Goal: Task Accomplishment & Management: Manage account settings

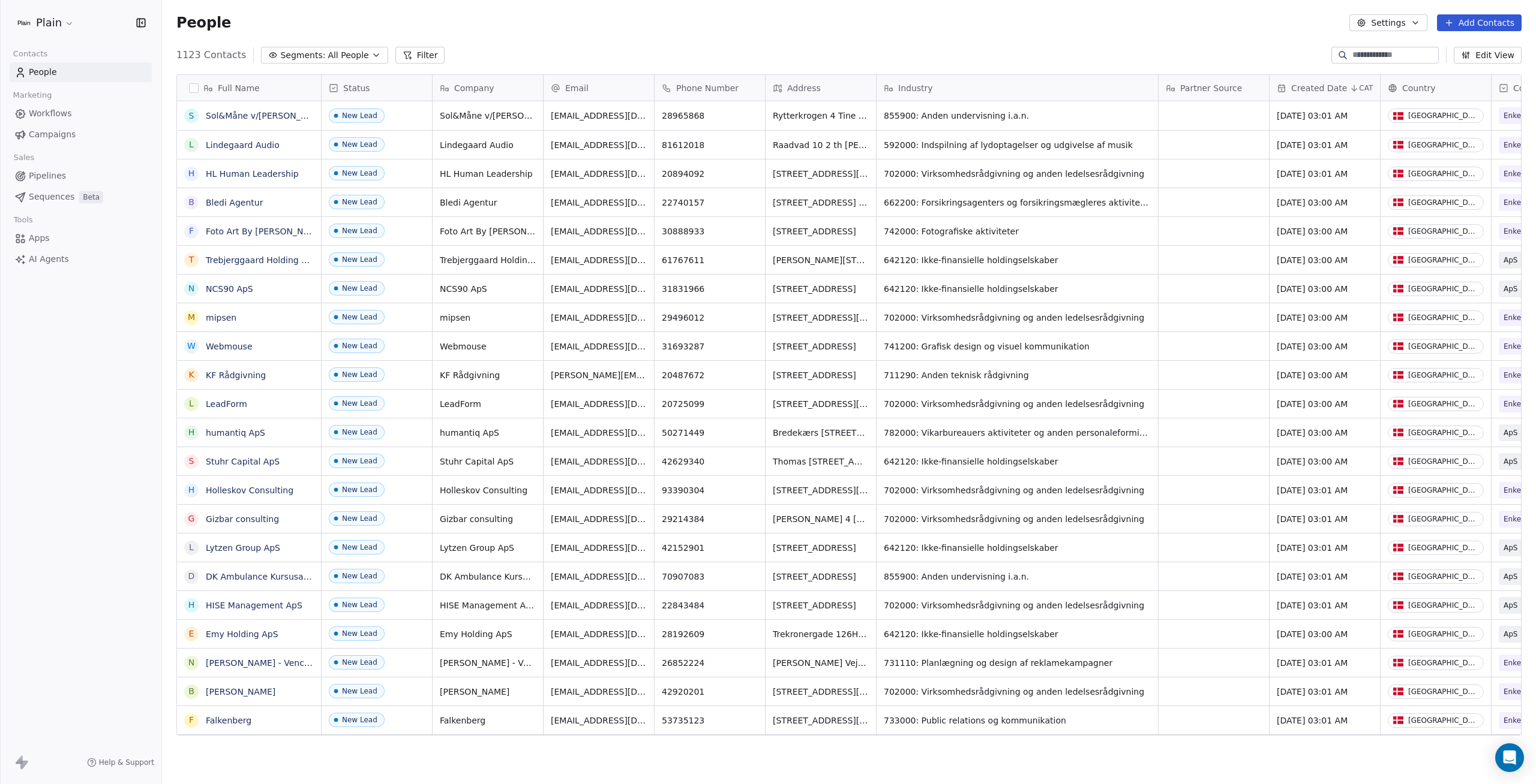
scroll to position [681, 1365]
click at [33, 240] on span "Apps" at bounding box center [40, 238] width 21 height 12
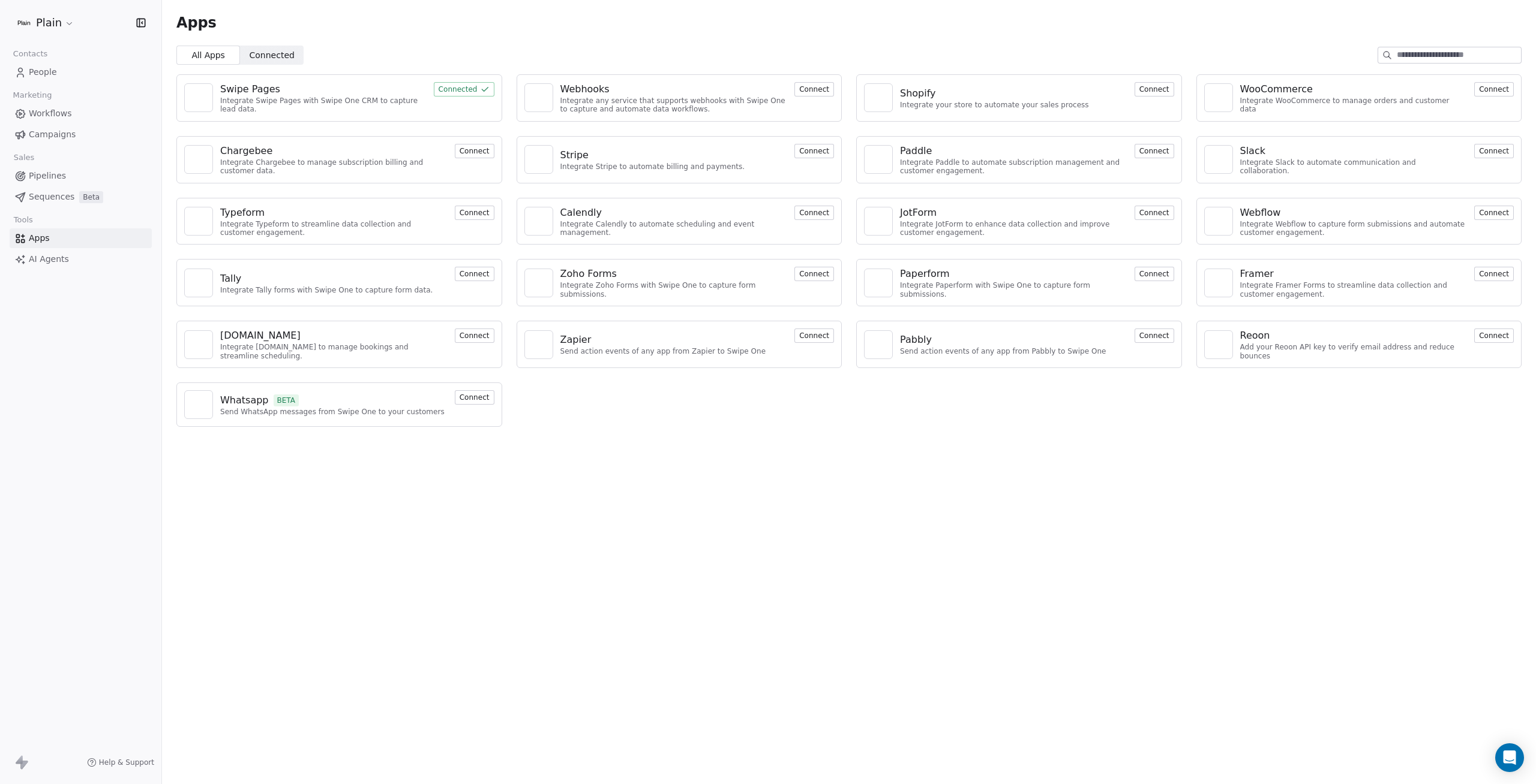
click at [283, 58] on span "Connected" at bounding box center [272, 55] width 45 height 12
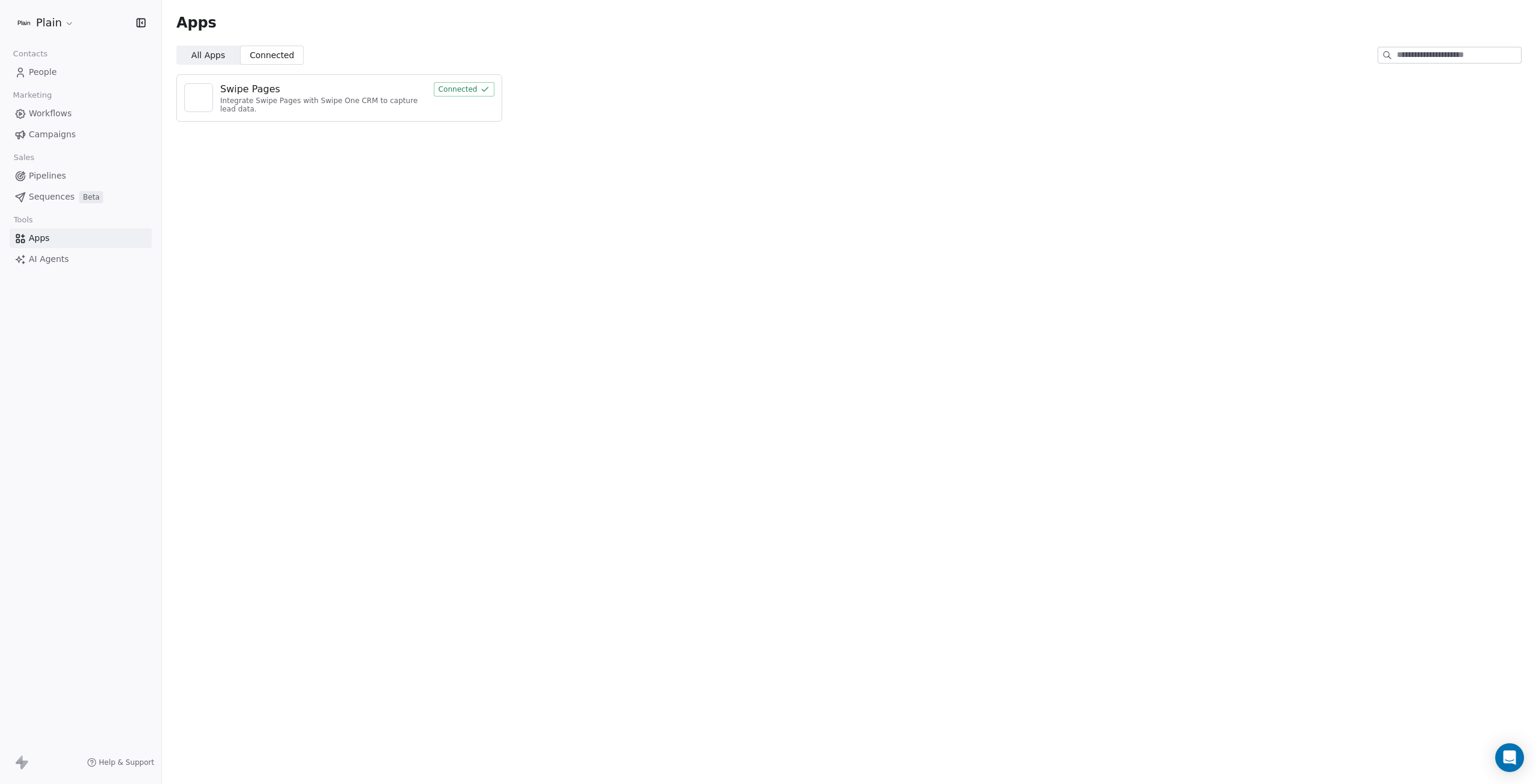
click at [251, 97] on div "Integrate Swipe Pages with Swipe One CRM to capture lead data." at bounding box center [323, 105] width 206 height 17
click at [224, 88] on div "Swipe Pages" at bounding box center [251, 88] width 60 height 14
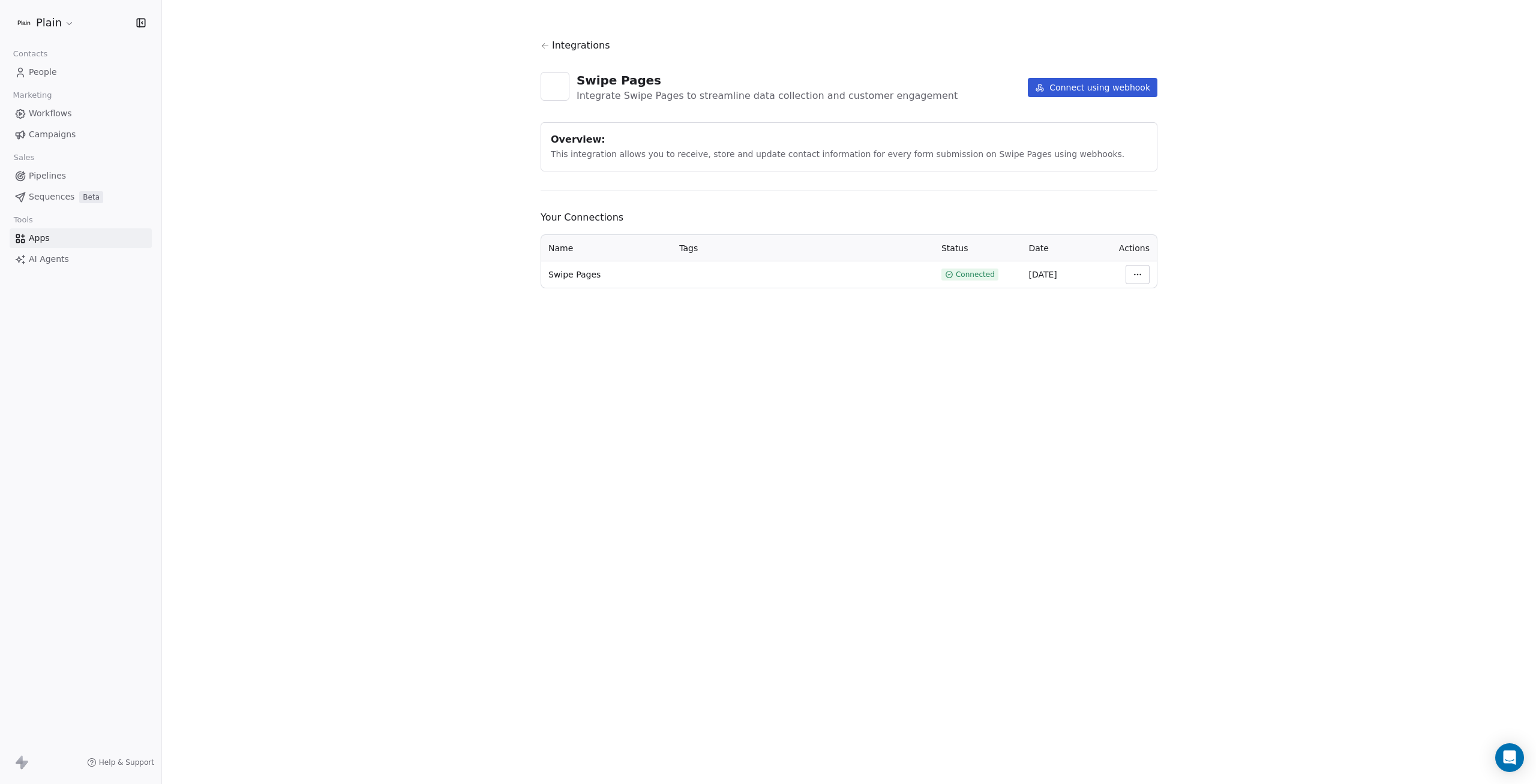
click at [17, 760] on icon at bounding box center [21, 762] width 14 height 14
click at [57, 262] on span "AI Agents" at bounding box center [49, 259] width 40 height 12
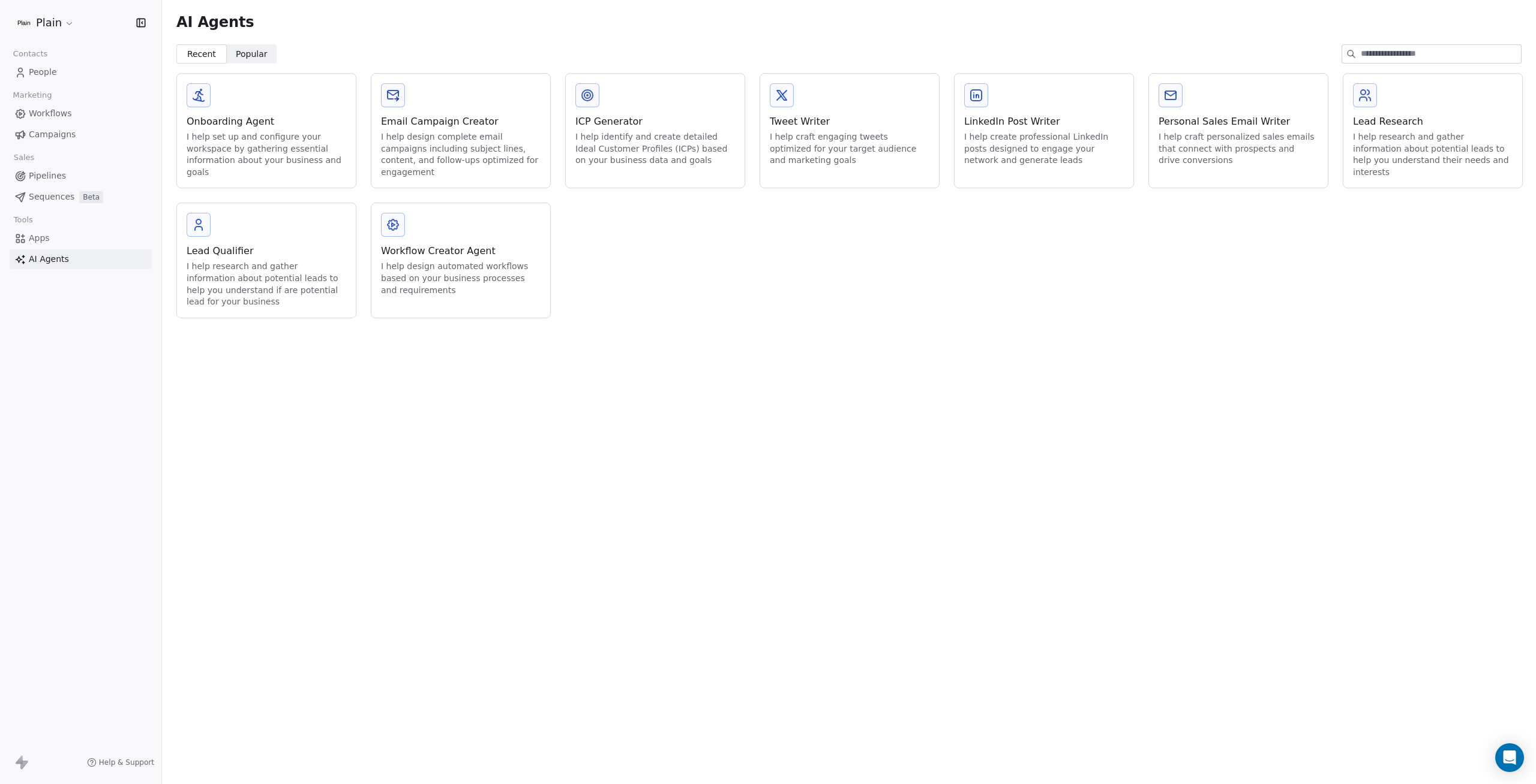
click at [41, 232] on span "Apps" at bounding box center [40, 238] width 21 height 12
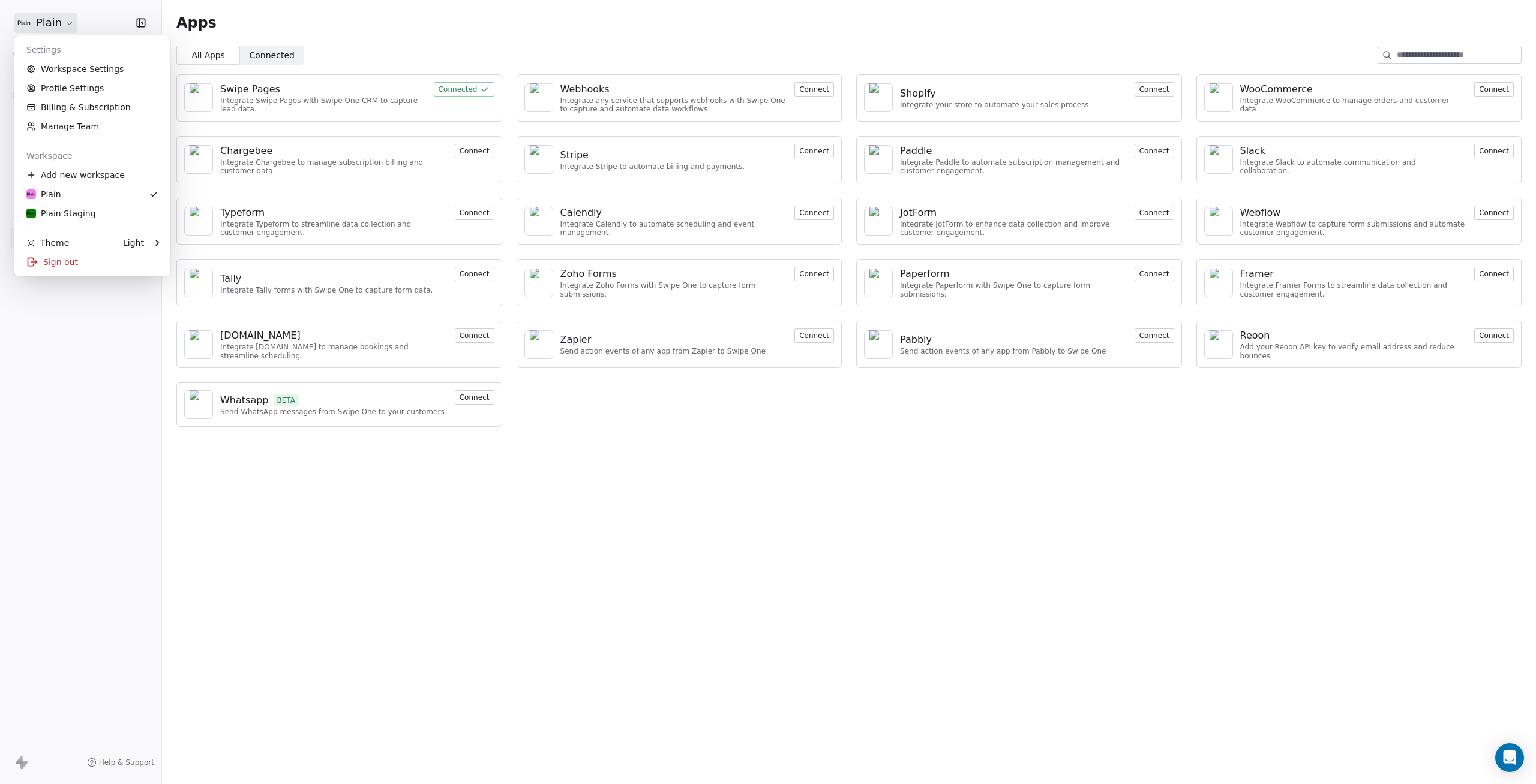
click at [53, 26] on html "Plain Contacts People Marketing Workflows Campaigns Sales Pipelines Sequences B…" at bounding box center [768, 392] width 1536 height 784
click at [1068, 569] on html "Plain Contacts People Marketing Workflows Campaigns Sales Pipelines Sequences B…" at bounding box center [768, 392] width 1536 height 784
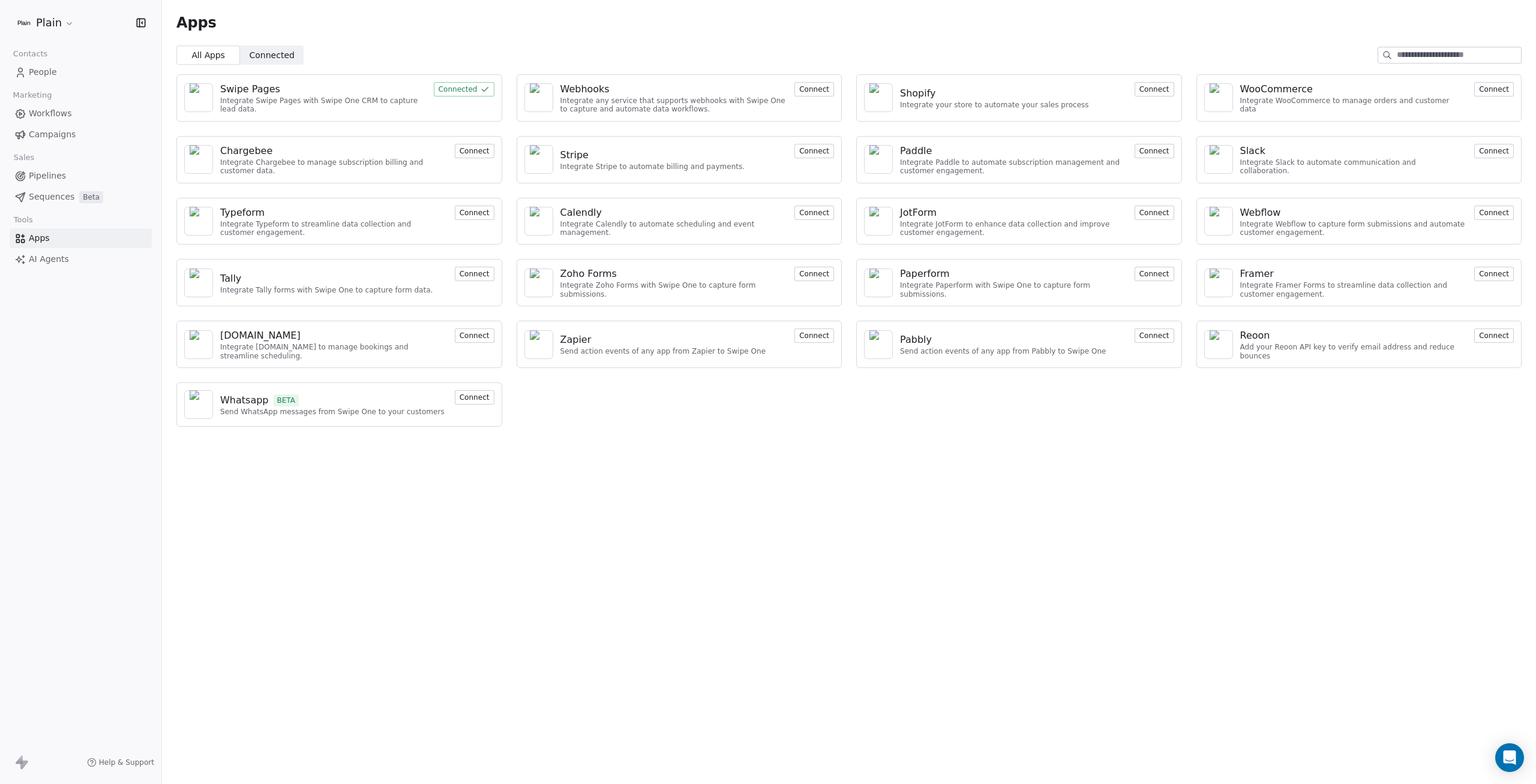
click at [624, 82] on div "Webhooks" at bounding box center [673, 88] width 227 height 14
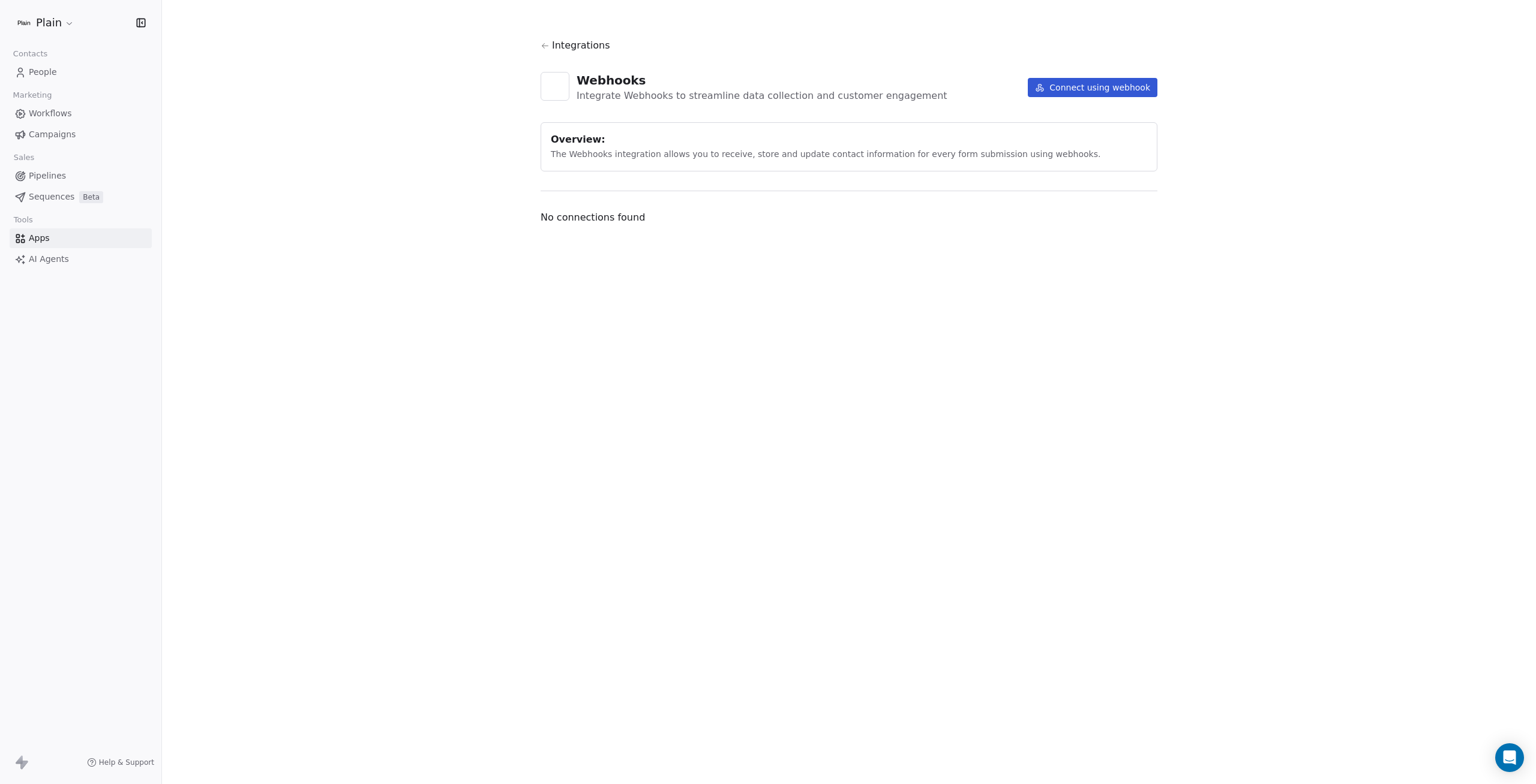
click at [564, 40] on span "Integrations" at bounding box center [581, 45] width 58 height 14
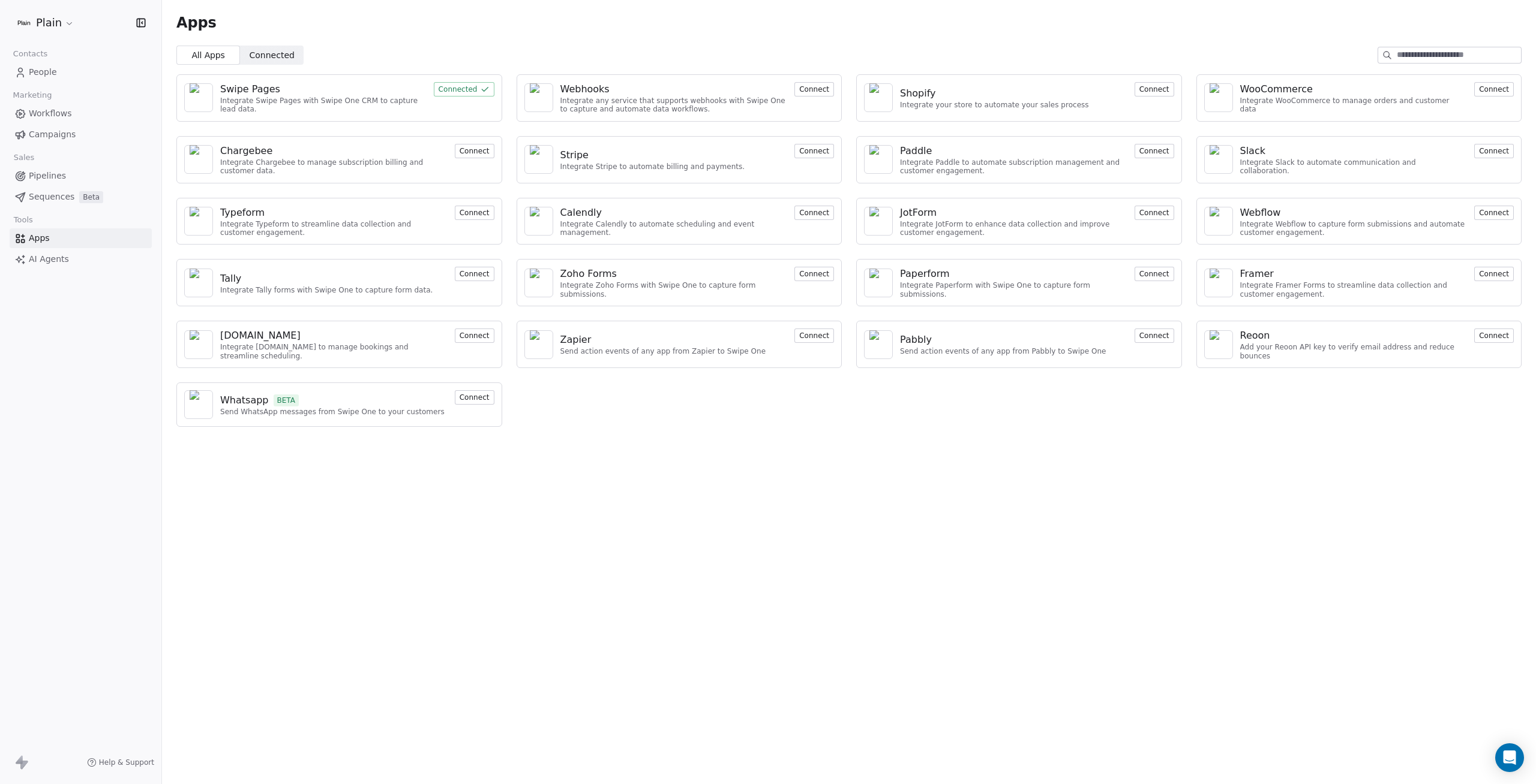
click at [266, 57] on span "Connected" at bounding box center [272, 55] width 45 height 12
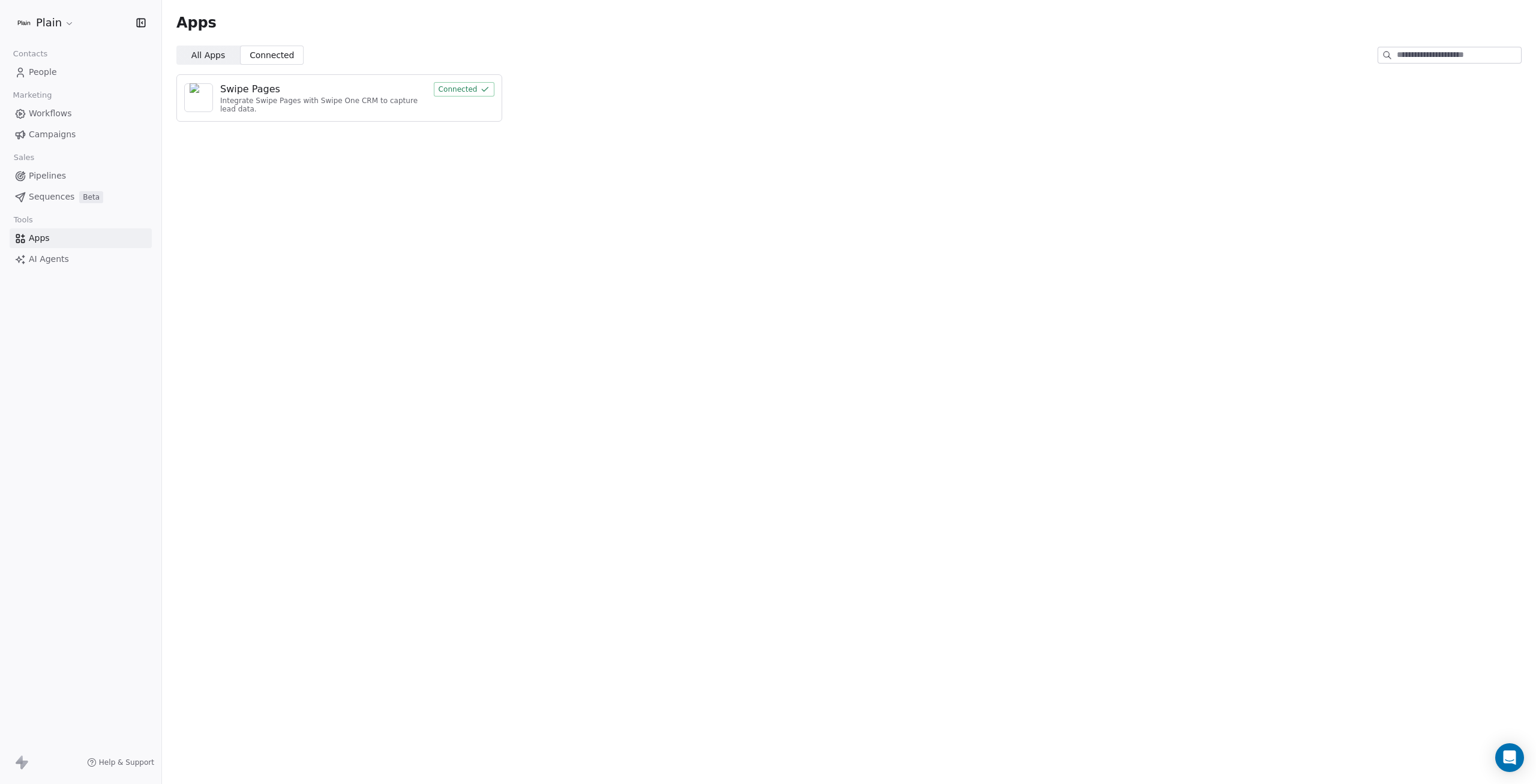
click at [218, 56] on span "All Apps" at bounding box center [208, 55] width 34 height 12
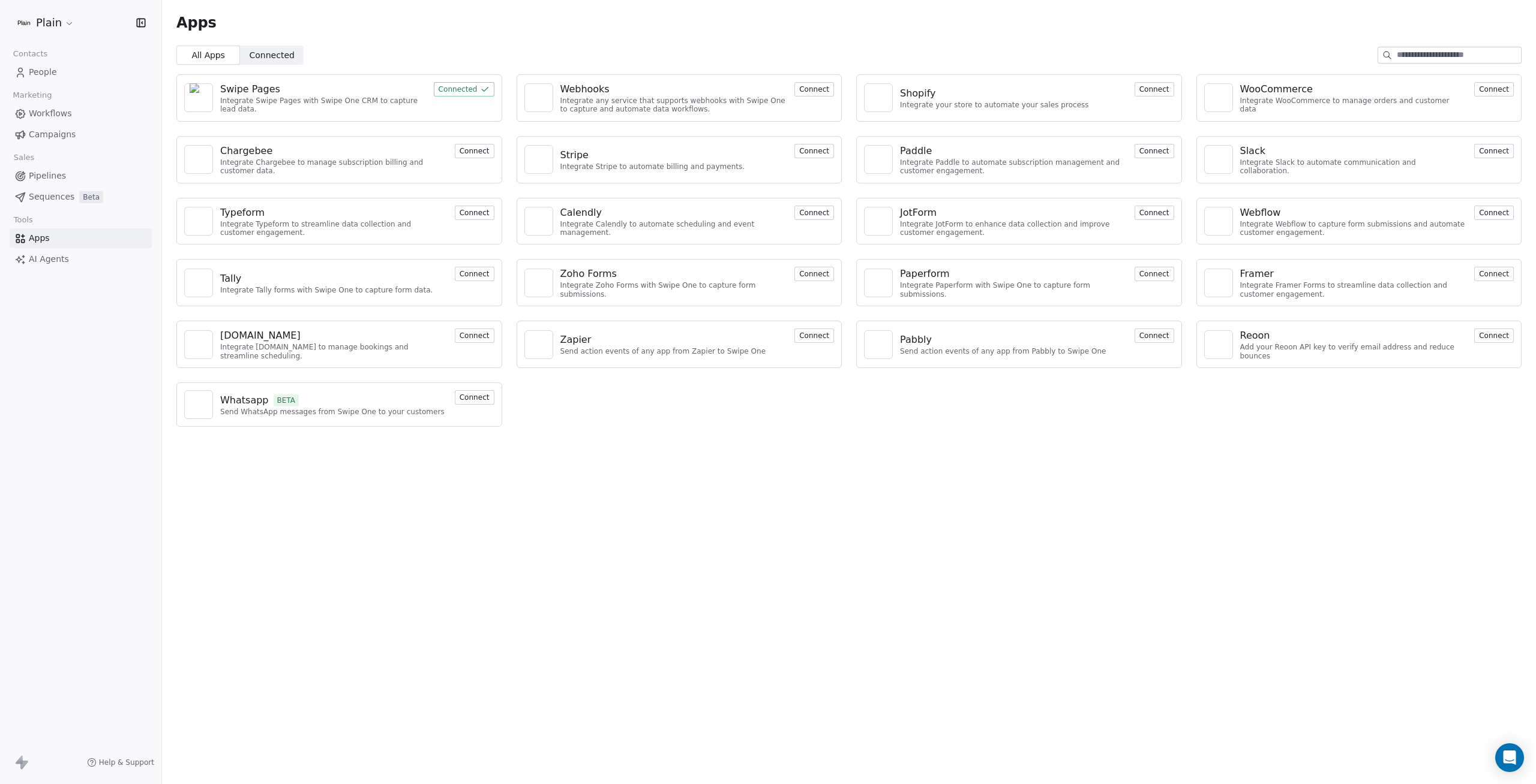
click at [71, 254] on link "AI Agents" at bounding box center [80, 259] width 142 height 20
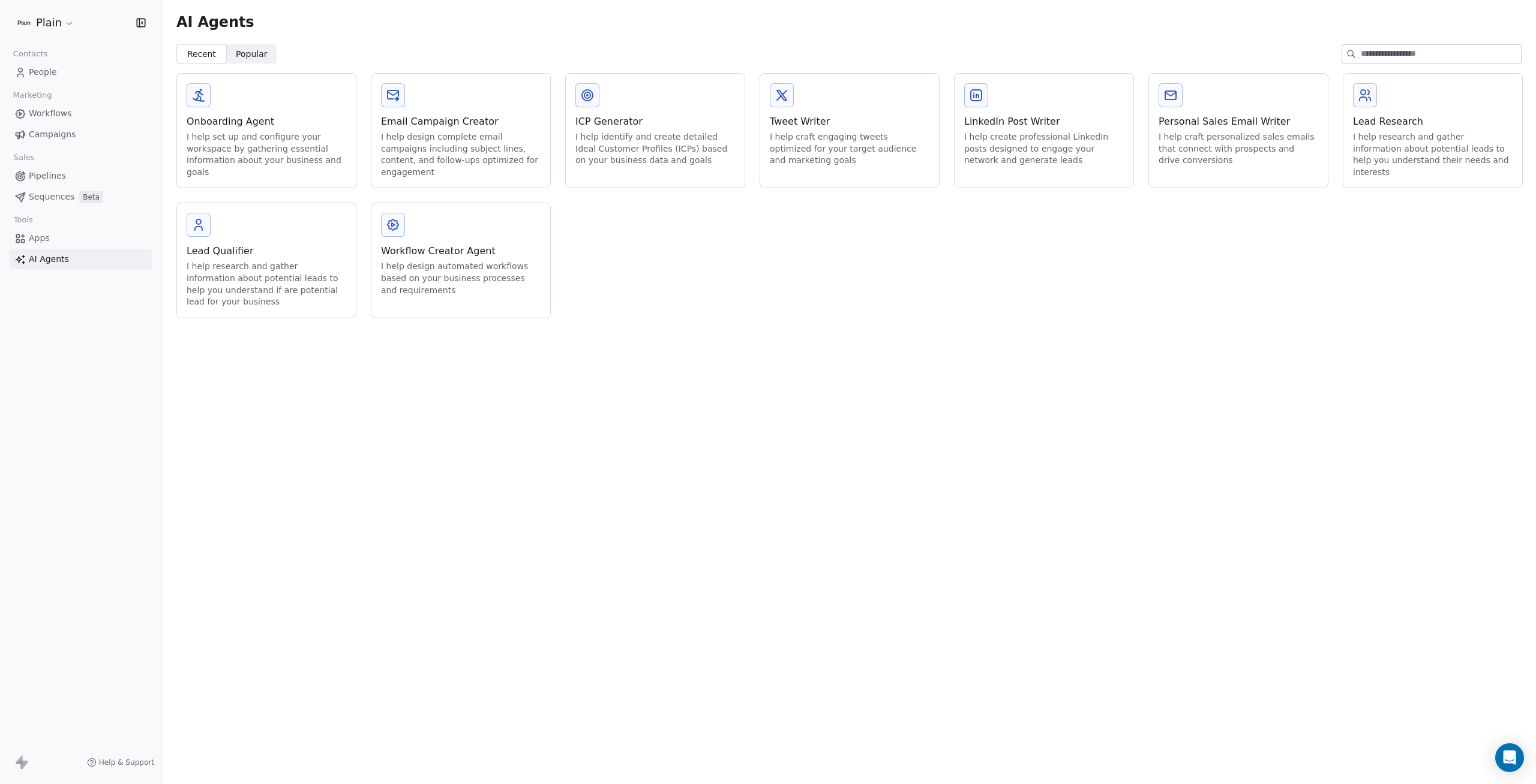
click at [72, 243] on link "Apps" at bounding box center [80, 238] width 142 height 20
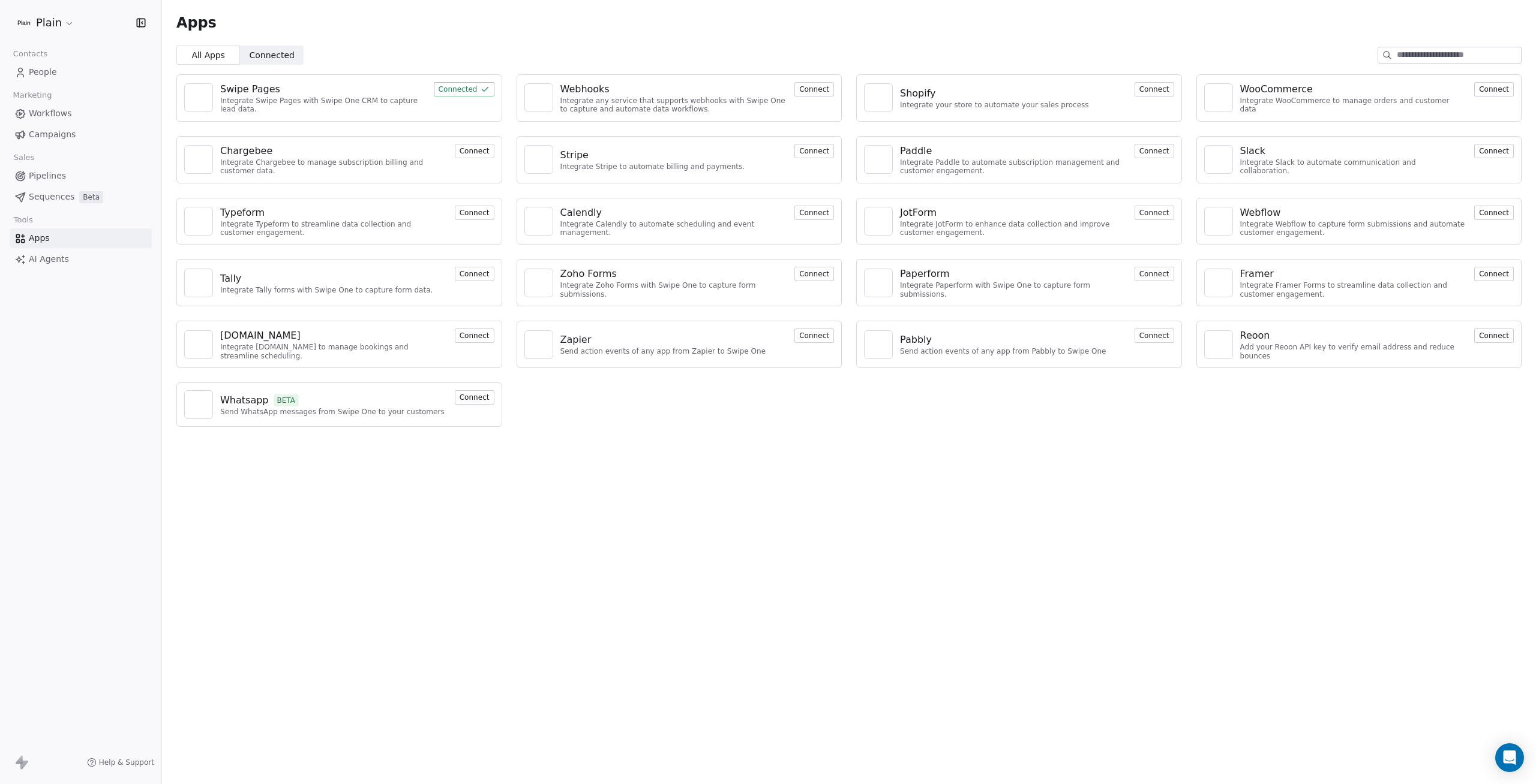
click at [34, 132] on span "Campaigns" at bounding box center [53, 134] width 47 height 12
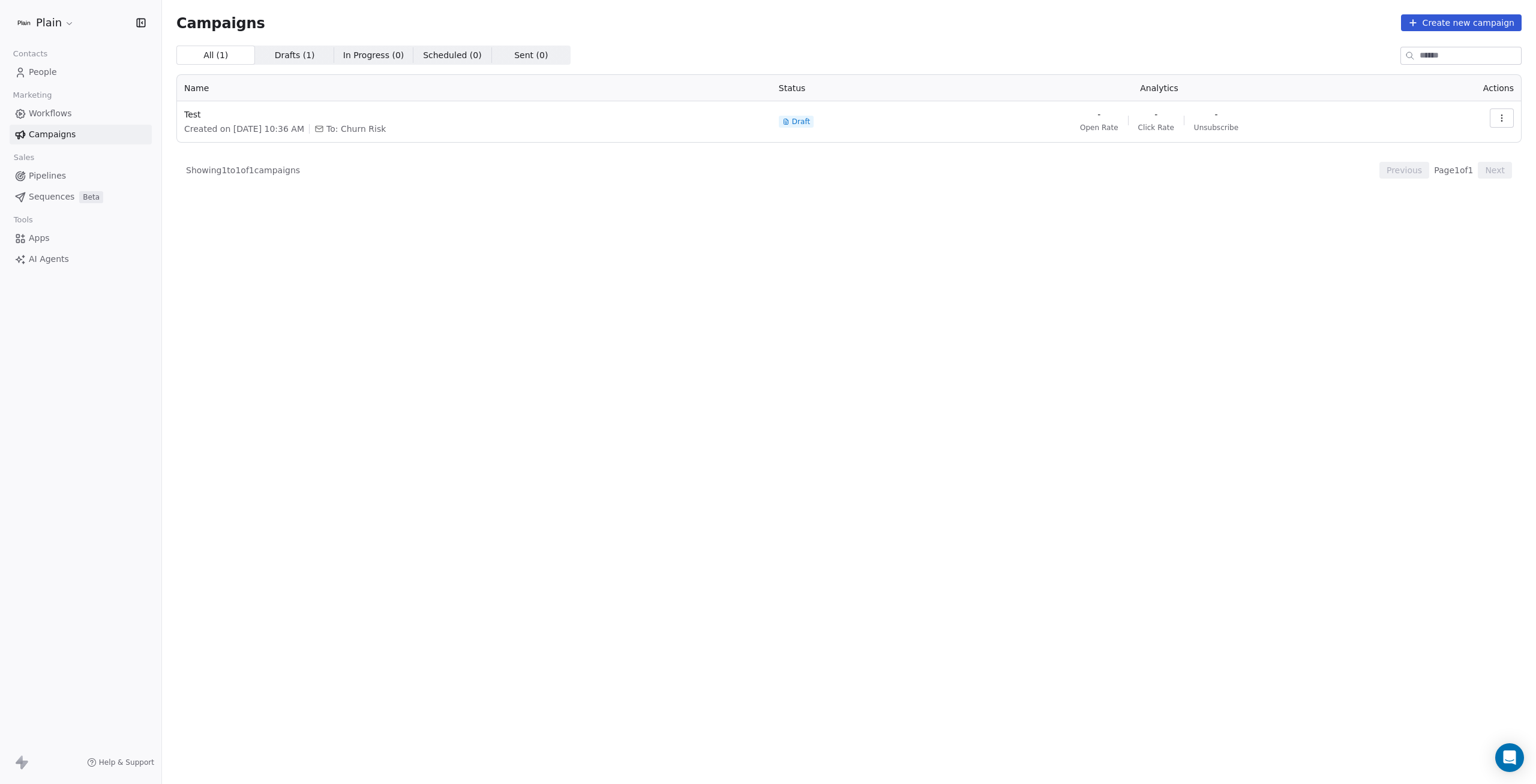
click at [52, 110] on span "Workflows" at bounding box center [51, 113] width 43 height 12
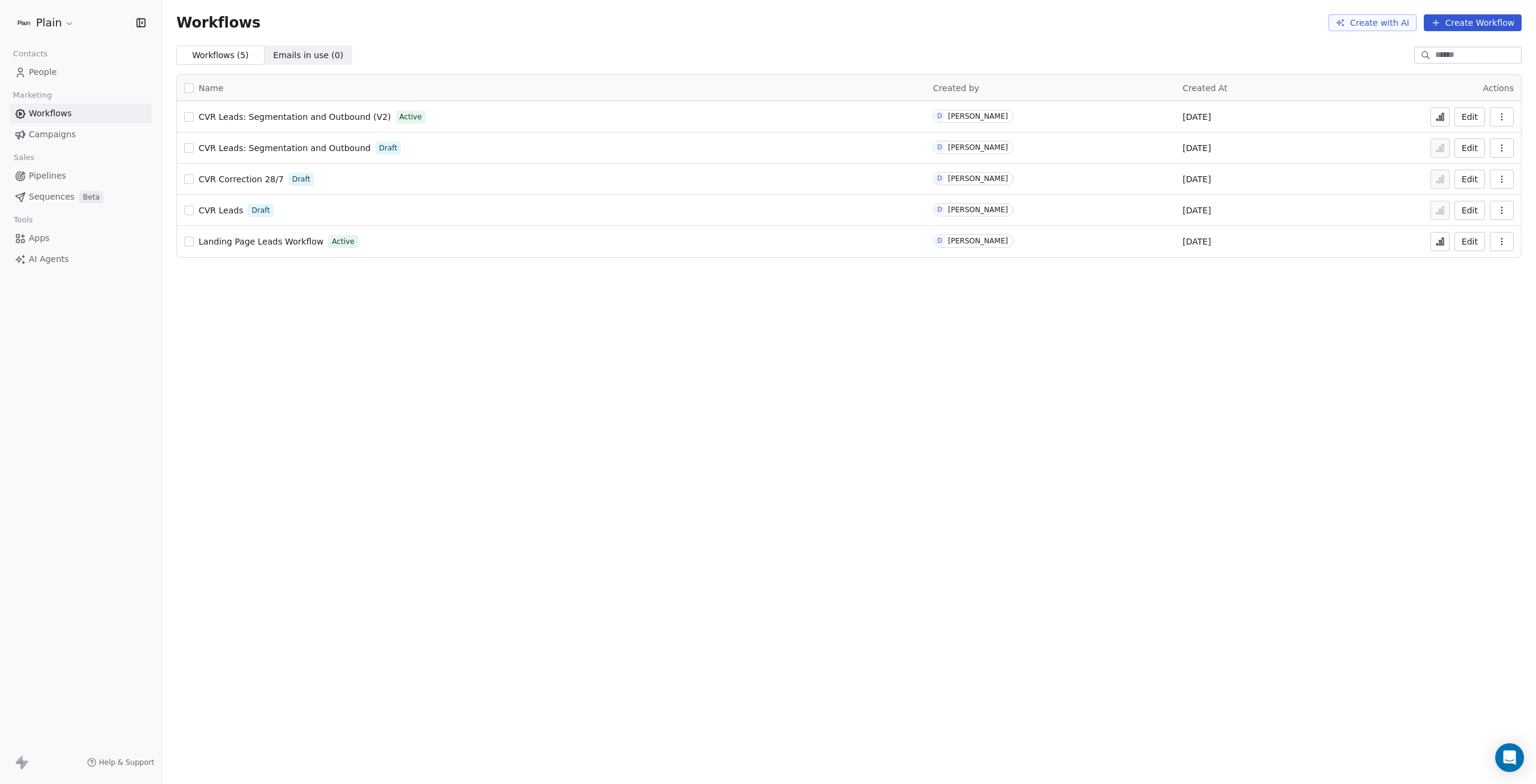
click at [58, 80] on link "People" at bounding box center [80, 72] width 142 height 20
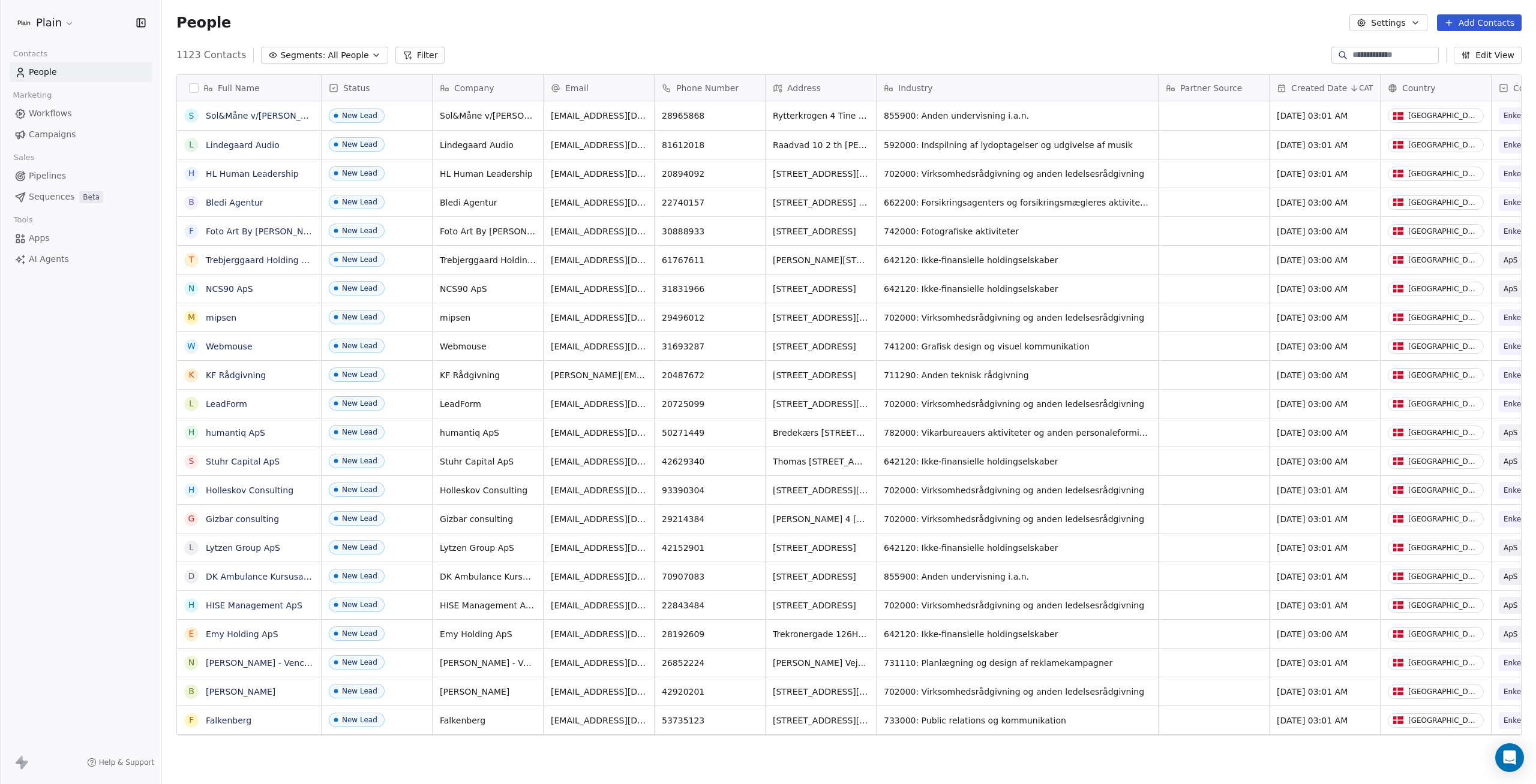
scroll to position [681, 1365]
click at [44, 13] on html "Plain Contacts People Marketing Workflows Campaigns Sales Pipelines Sequences B…" at bounding box center [768, 392] width 1536 height 784
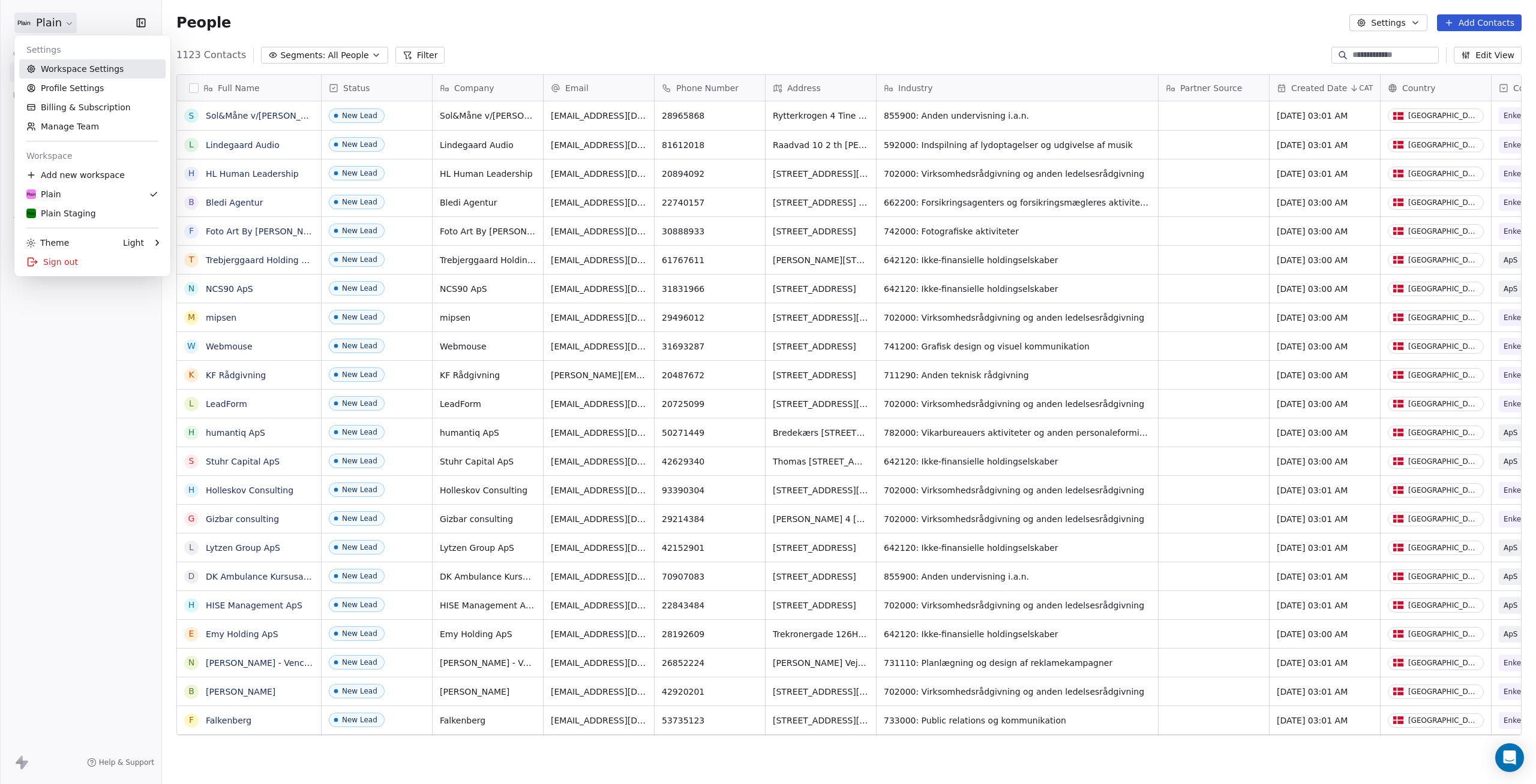
click at [82, 70] on link "Workspace Settings" at bounding box center [91, 69] width 146 height 19
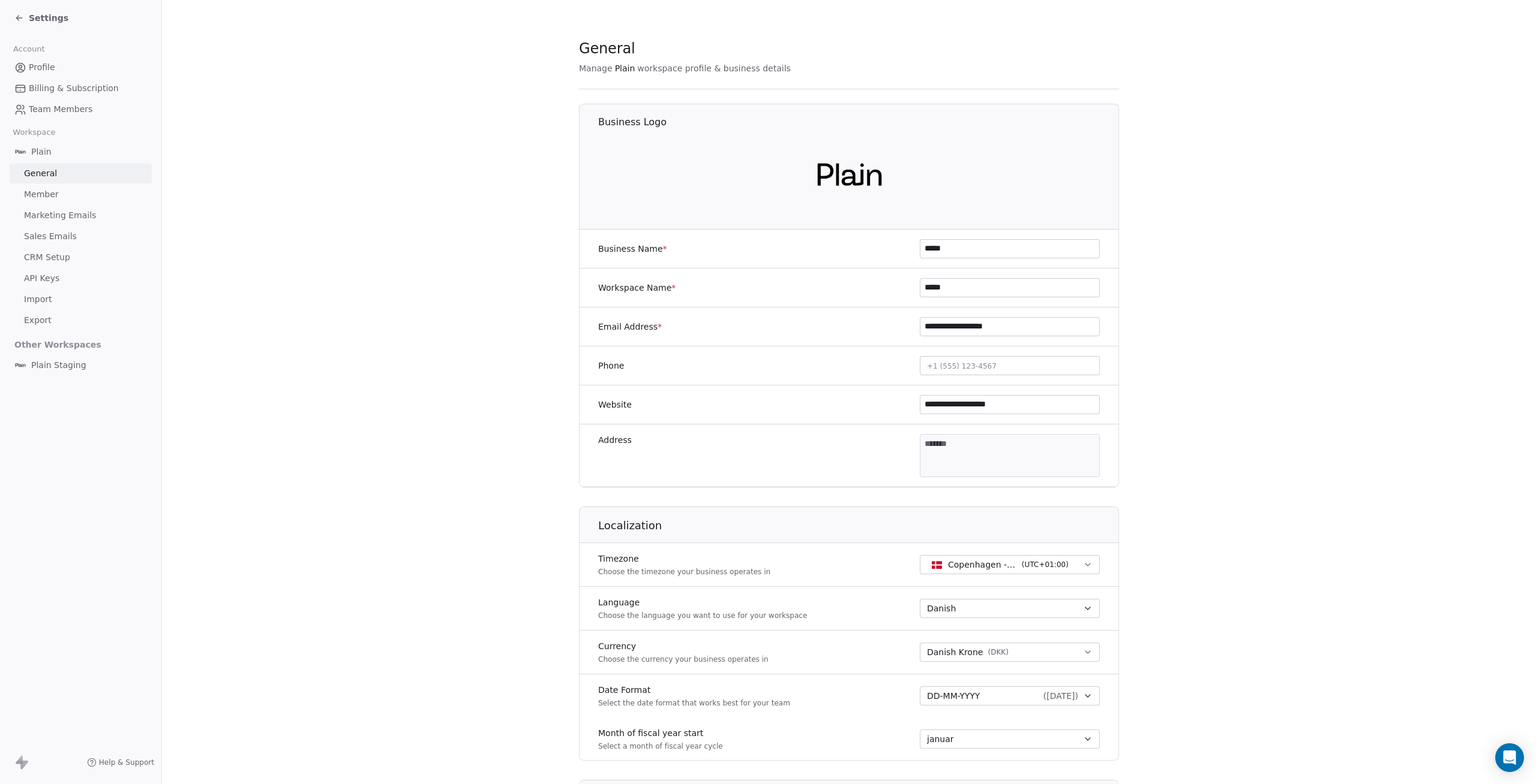
click at [45, 256] on span "CRM Setup" at bounding box center [46, 257] width 46 height 12
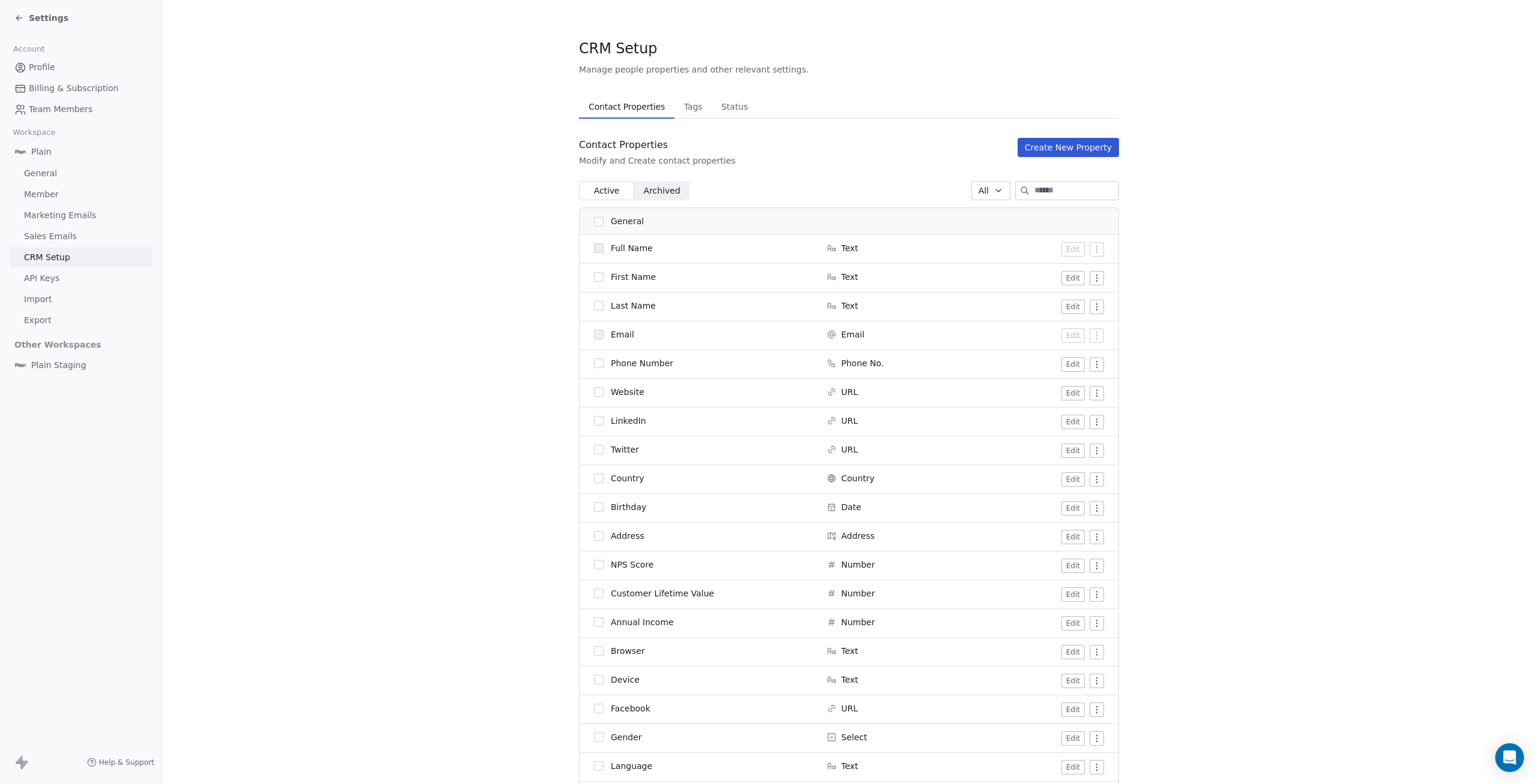
click at [44, 270] on link "API Keys" at bounding box center [80, 278] width 142 height 20
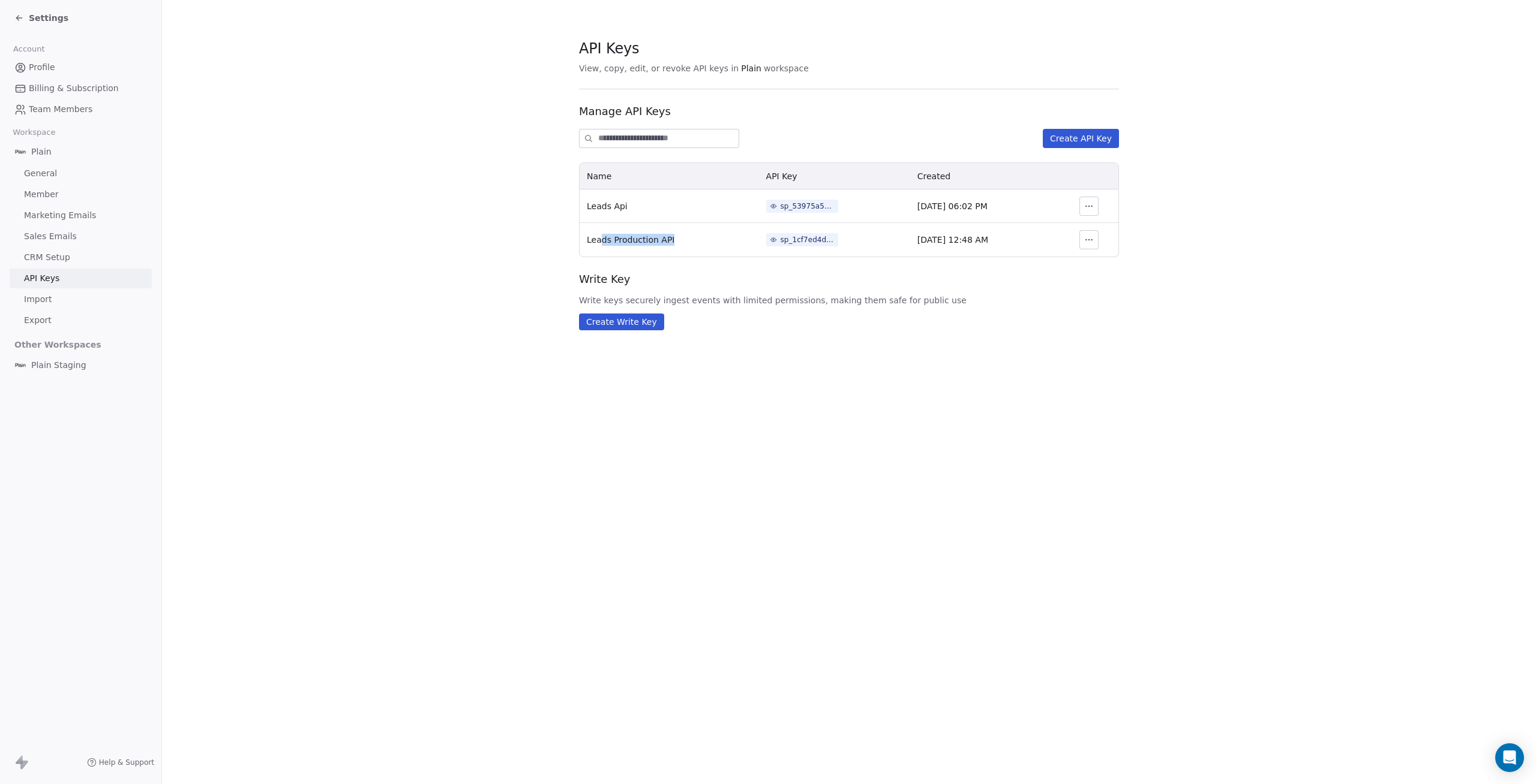
drag, startPoint x: 599, startPoint y: 240, endPoint x: 696, endPoint y: 237, distance: 97.0
click at [696, 237] on th "Leads Production API" at bounding box center [669, 240] width 179 height 34
click at [720, 240] on th "Leads Production API" at bounding box center [669, 240] width 179 height 34
drag, startPoint x: 1081, startPoint y: 232, endPoint x: 1085, endPoint y: 239, distance: 8.1
click at [1082, 235] on button "button" at bounding box center [1089, 240] width 19 height 19
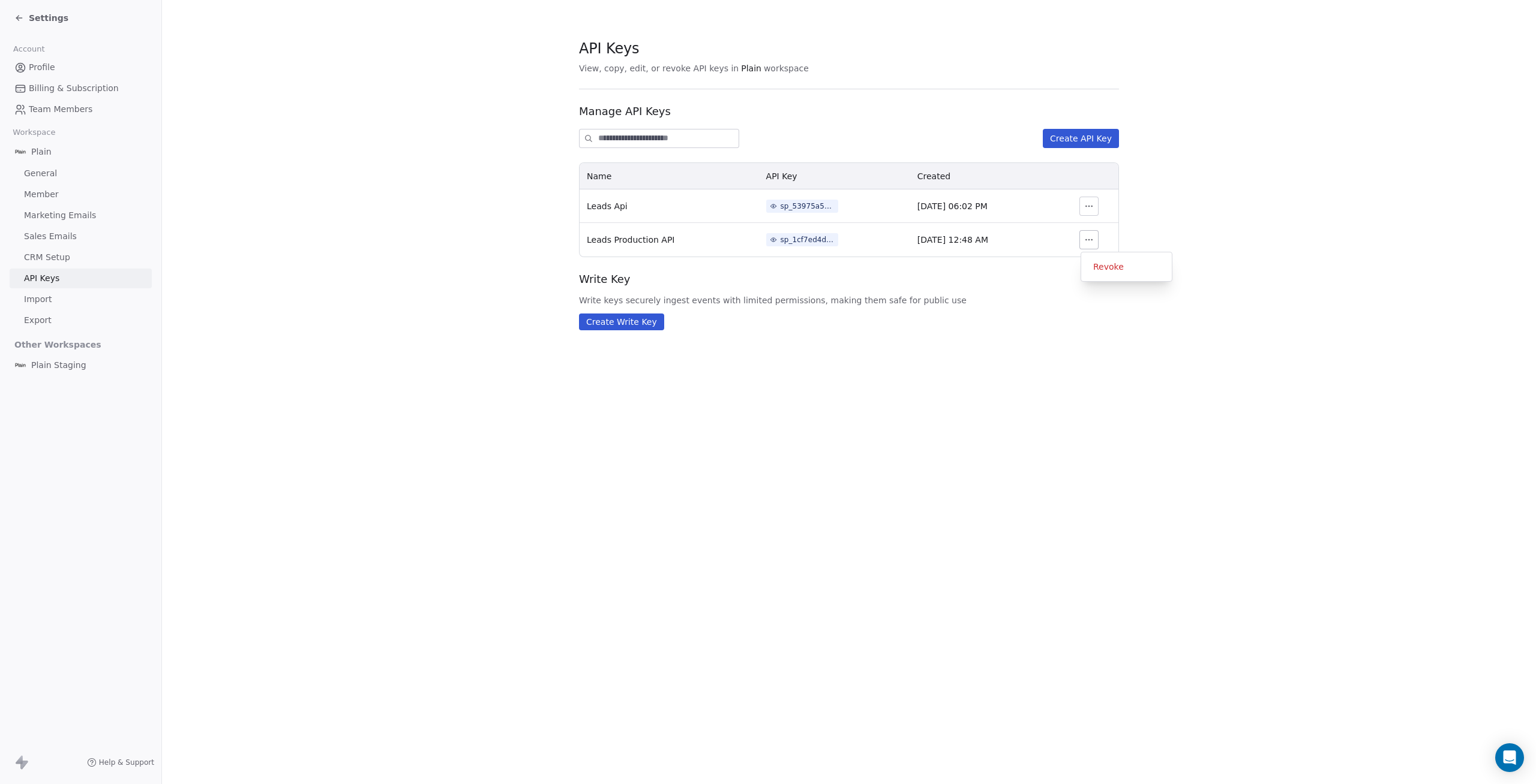
click at [1091, 242] on icon "button" at bounding box center [1089, 240] width 9 height 9
click at [408, 231] on section "API Keys View, copy, edit, or revoke API keys in Plain workspace Manage API Key…" at bounding box center [849, 184] width 1374 height 369
click at [624, 241] on span "Leads Production API" at bounding box center [630, 240] width 88 height 9
